Goal: Register for event/course

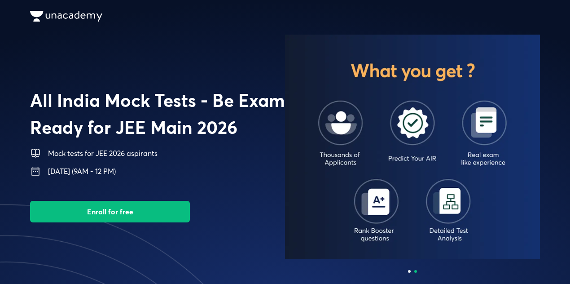
click at [111, 206] on button "Enroll for free" at bounding box center [110, 212] width 160 height 22
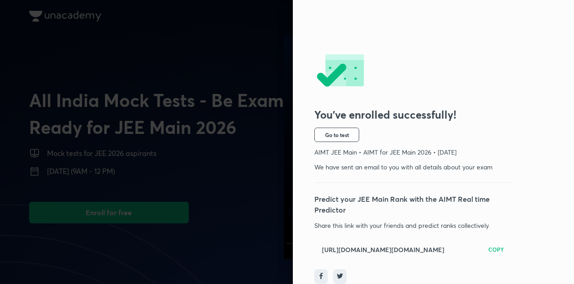
scroll to position [41, 0]
click at [490, 245] on h6 "COPY" at bounding box center [497, 249] width 16 height 8
click at [326, 127] on button "Go to test" at bounding box center [337, 134] width 45 height 14
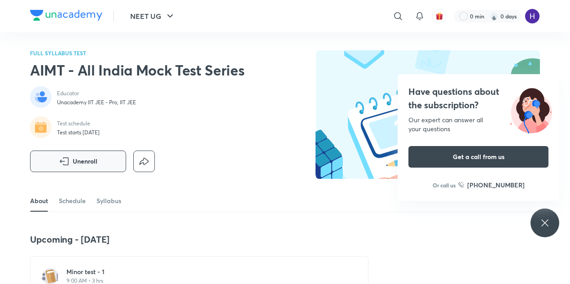
click at [82, 163] on span "Unenroll" at bounding box center [85, 161] width 25 height 9
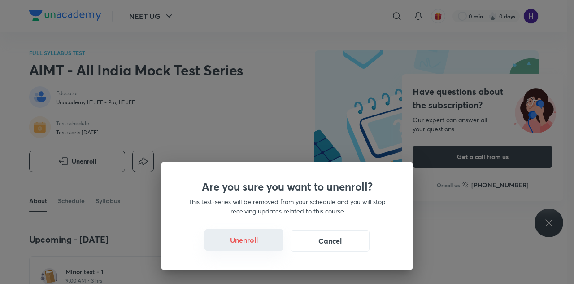
click at [230, 234] on button "Unenroll" at bounding box center [244, 240] width 79 height 22
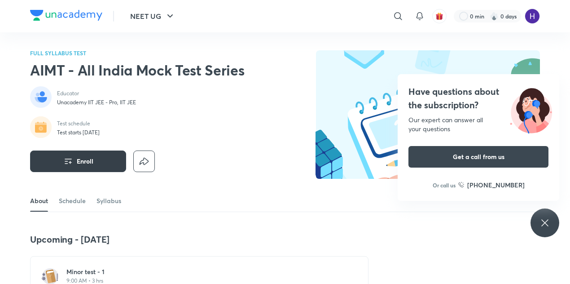
click at [58, 168] on button "Enroll" at bounding box center [78, 161] width 96 height 22
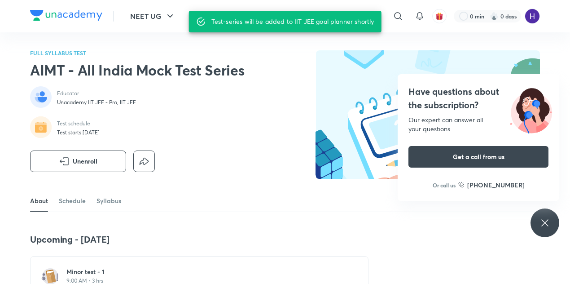
click at [239, 123] on div "Test schedule Test starts 5 Oct 2025" at bounding box center [137, 127] width 214 height 23
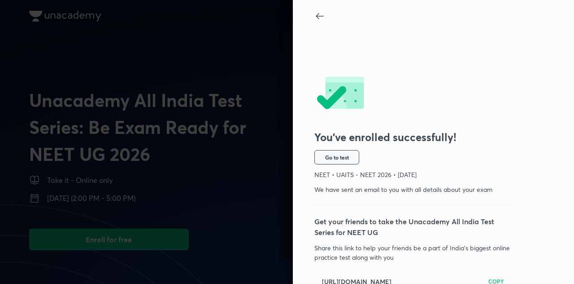
click at [337, 160] on span "Go to test" at bounding box center [337, 156] width 24 height 7
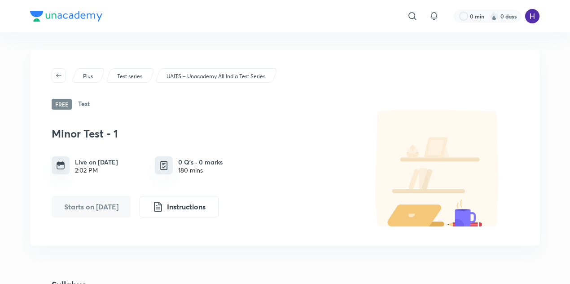
click at [214, 75] on p "UAITS – Unacademy All India Test Series" at bounding box center [215, 76] width 99 height 8
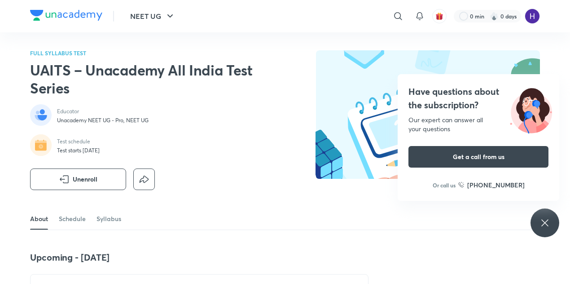
click at [254, 86] on h2 "UAITS – Unacademy All India Test Series" at bounding box center [145, 79] width 230 height 36
